Goal: Information Seeking & Learning: Check status

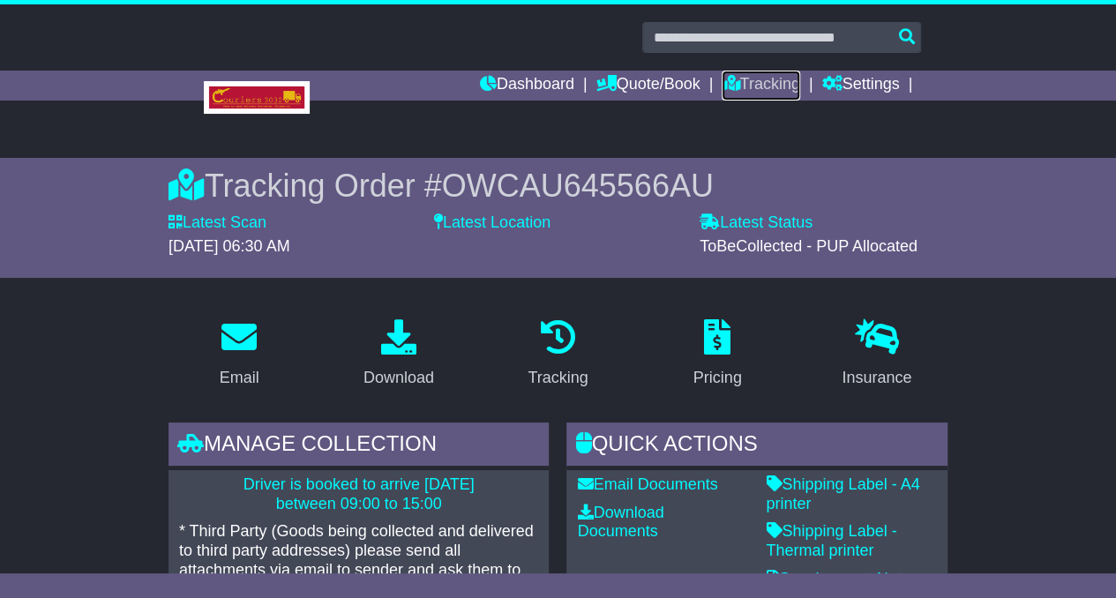
click at [760, 86] on link "Tracking" at bounding box center [761, 86] width 78 height 30
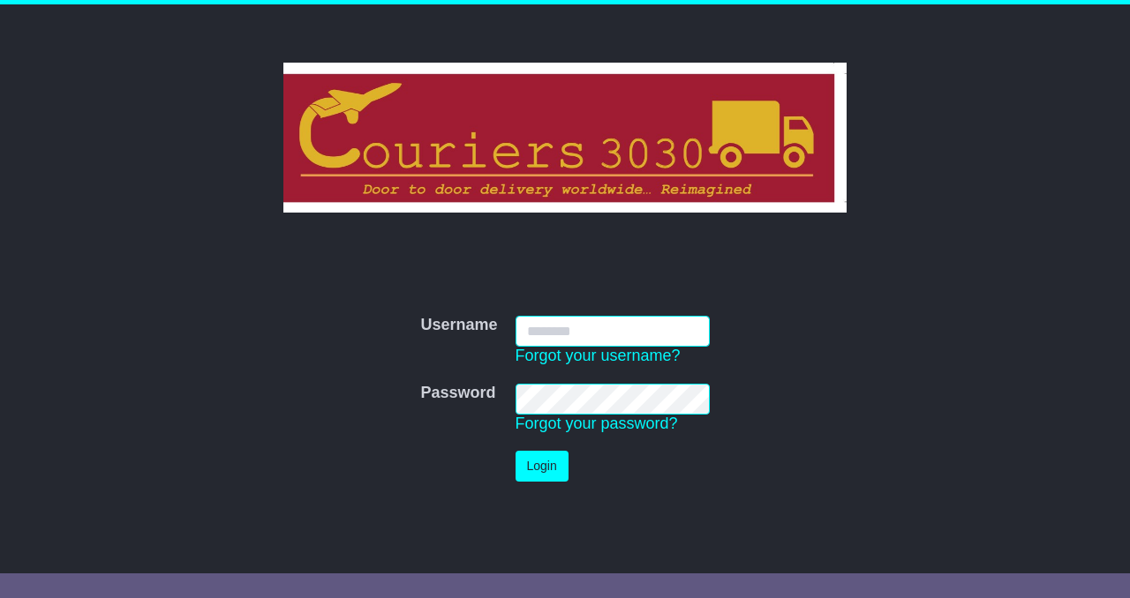
type input "**********"
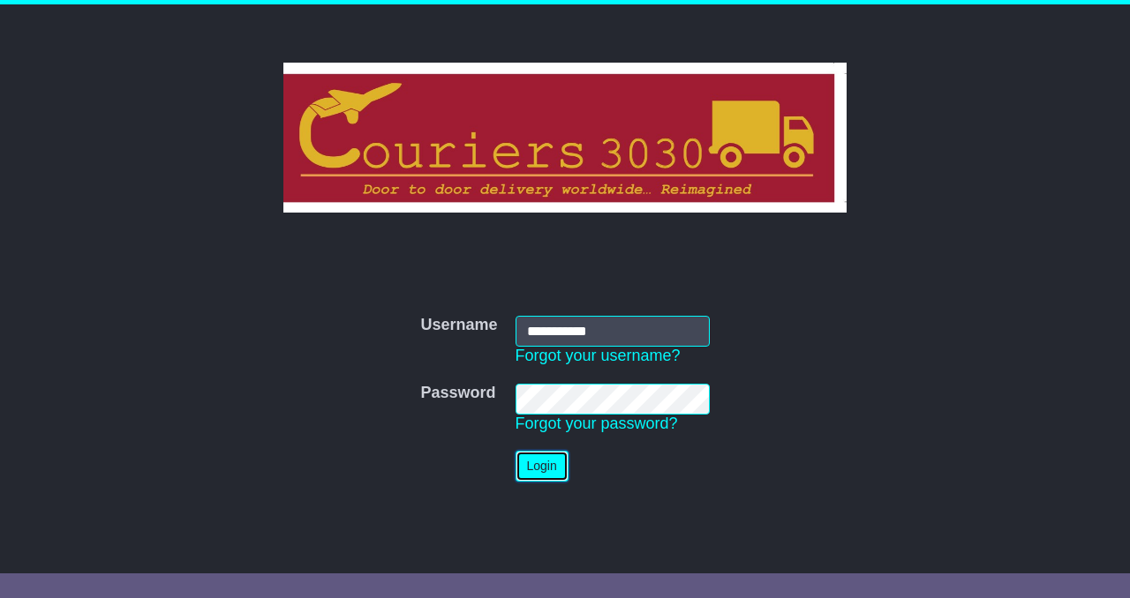
click at [547, 477] on button "Login" at bounding box center [541, 466] width 53 height 31
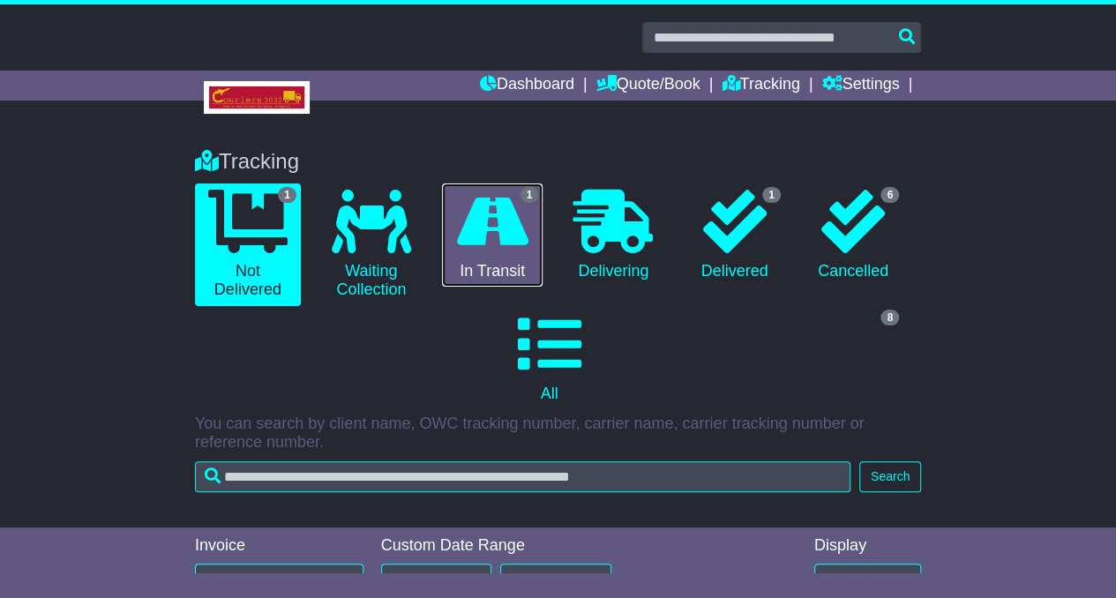
click at [492, 260] on link "1 In Transit" at bounding box center [492, 236] width 101 height 104
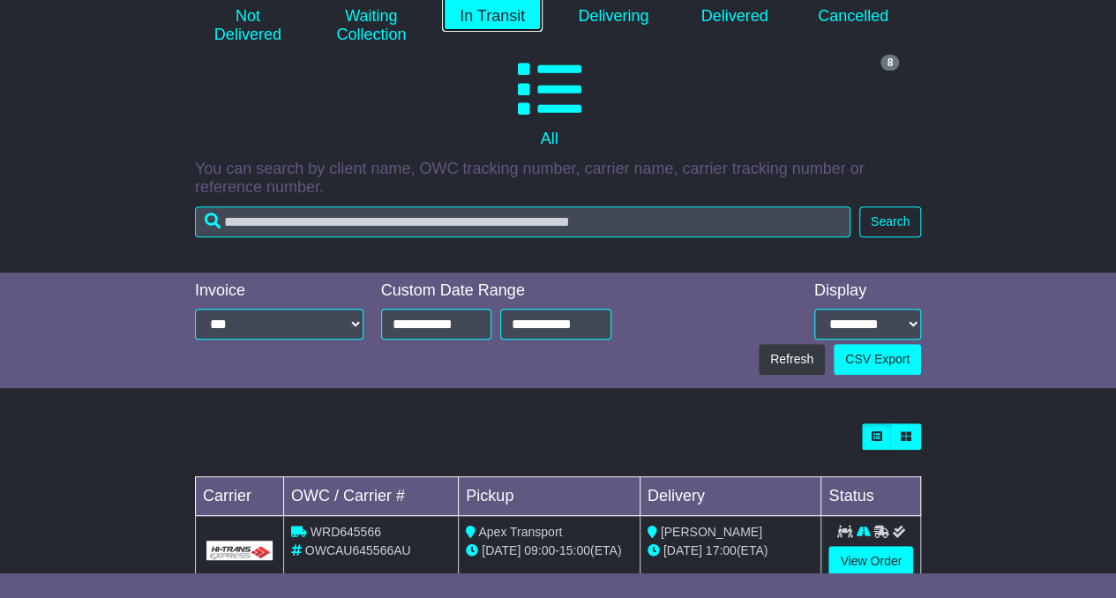
scroll to position [302, 0]
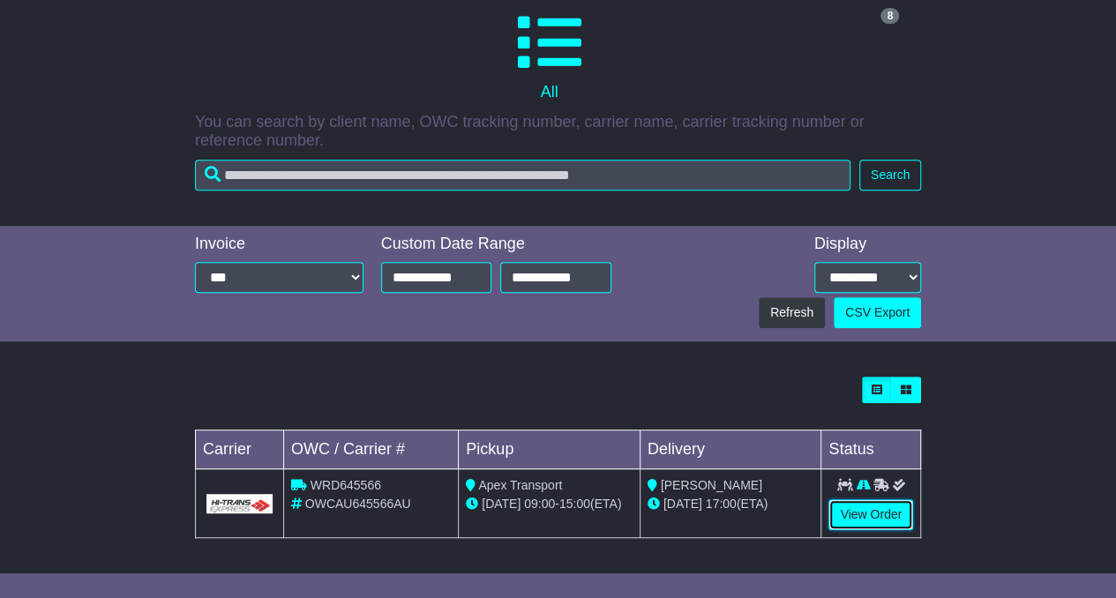
click at [847, 507] on link "View Order" at bounding box center [871, 515] width 85 height 31
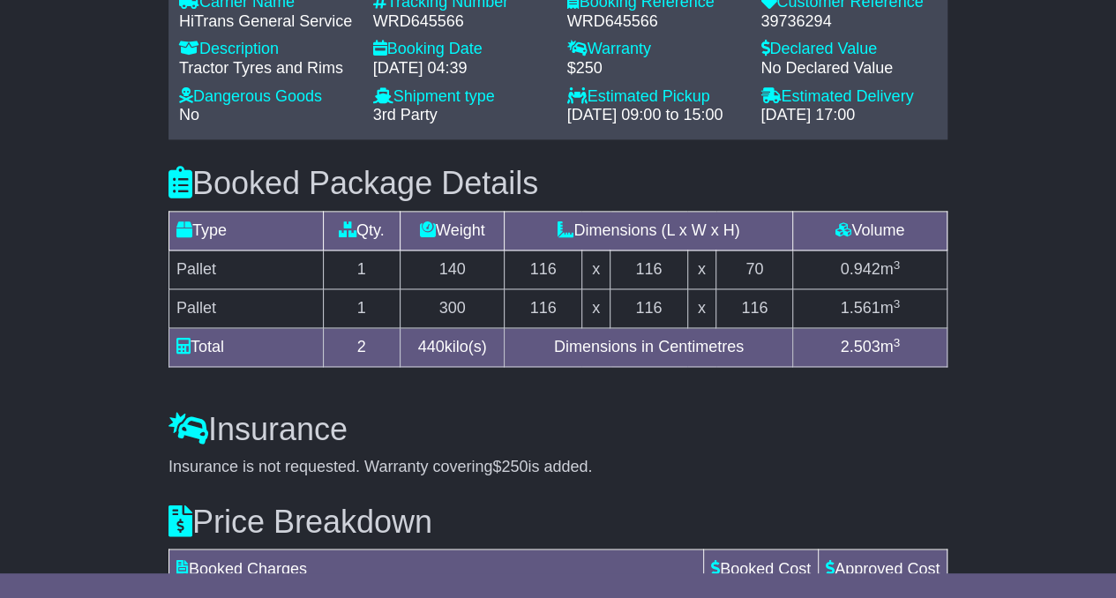
scroll to position [1109, 0]
